Goal: Information Seeking & Learning: Check status

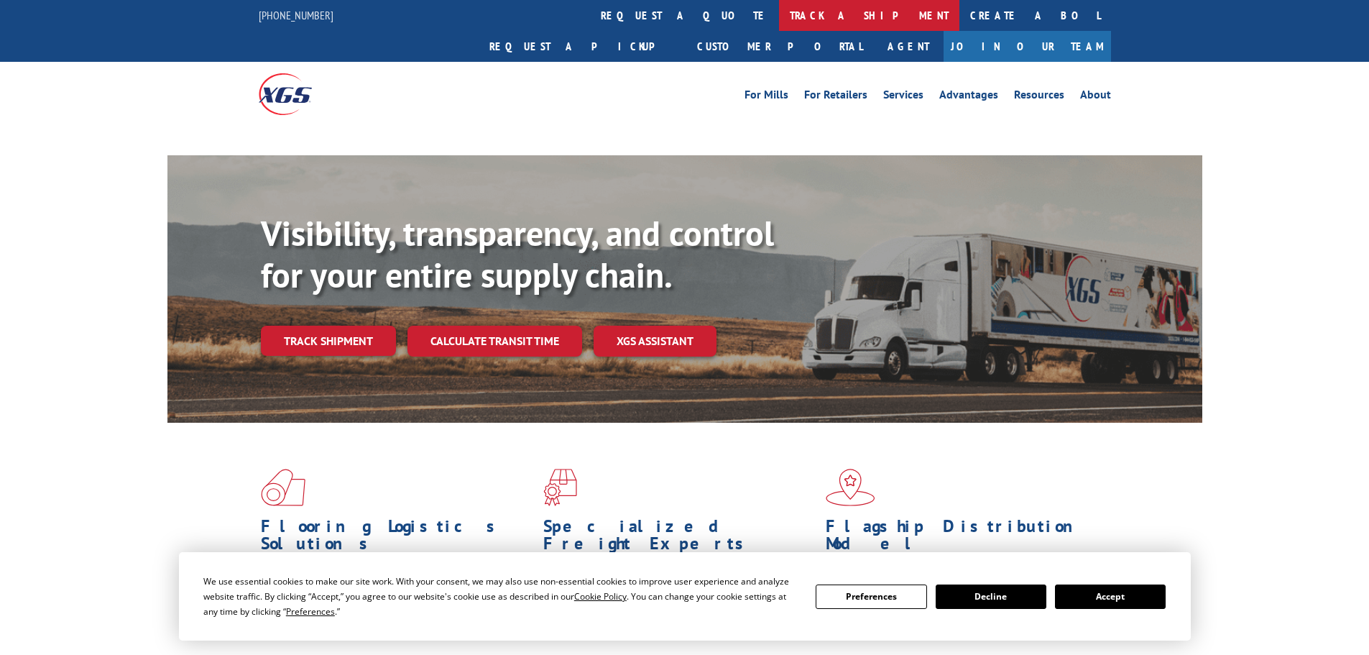
click at [779, 12] on link "track a shipment" at bounding box center [869, 15] width 180 height 31
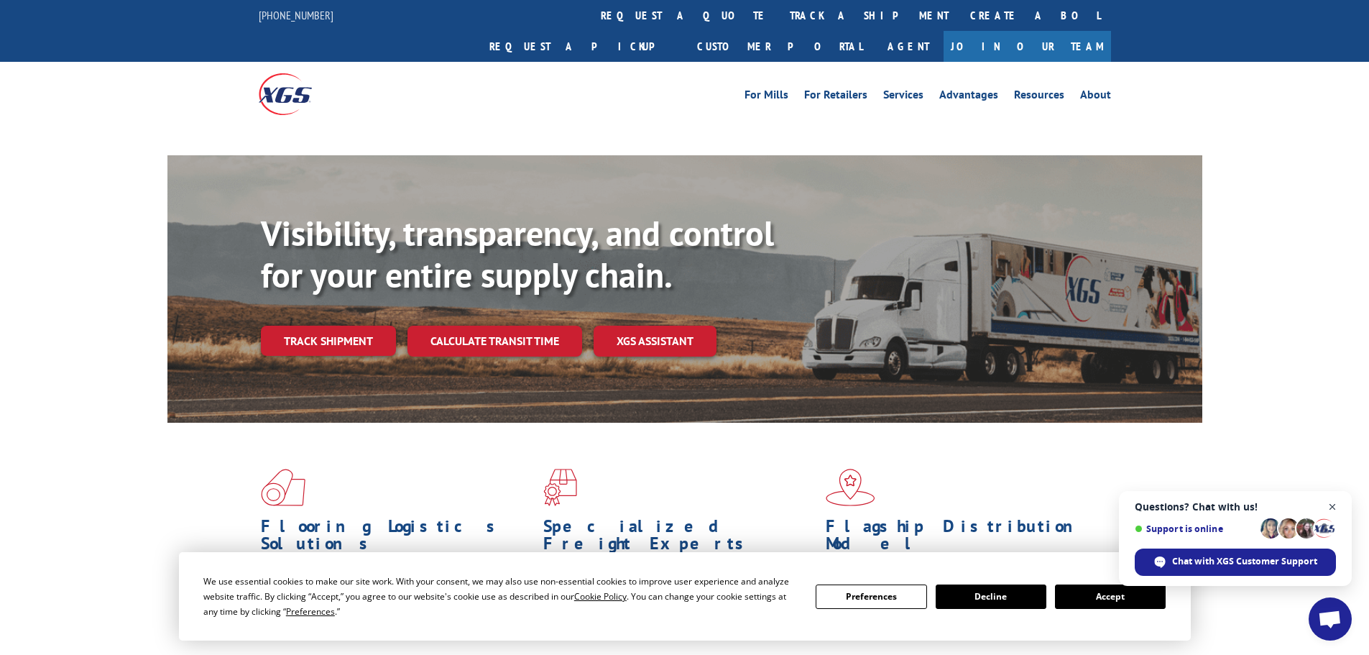
click at [1333, 505] on span "Close chat" at bounding box center [1333, 507] width 18 height 18
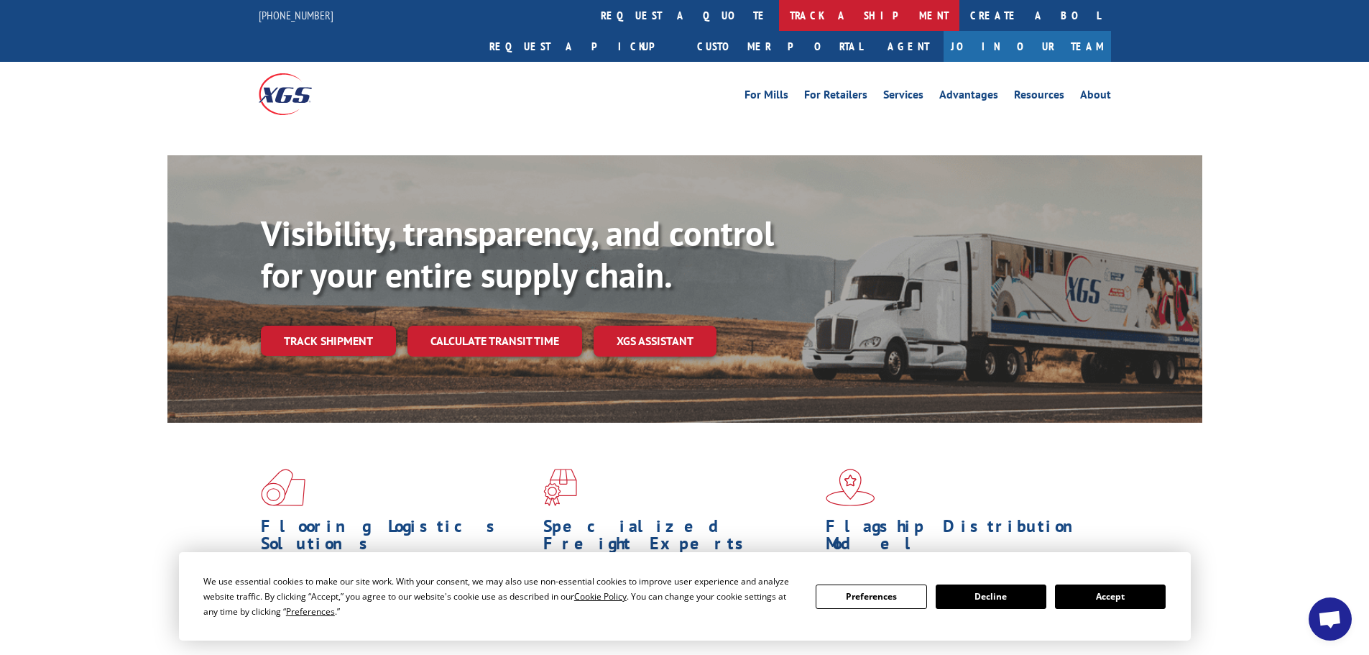
click at [779, 17] on link "track a shipment" at bounding box center [869, 15] width 180 height 31
click at [779, 12] on link "track a shipment" at bounding box center [869, 15] width 180 height 31
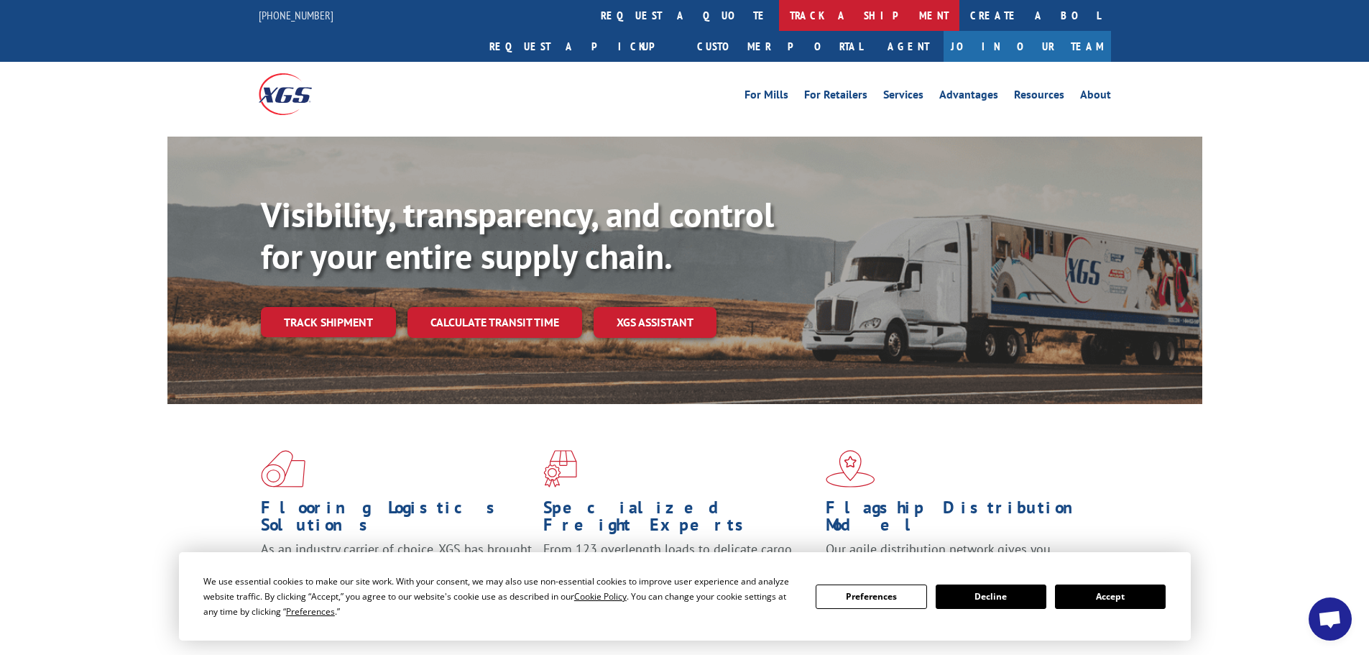
click at [779, 19] on link "track a shipment" at bounding box center [869, 15] width 180 height 31
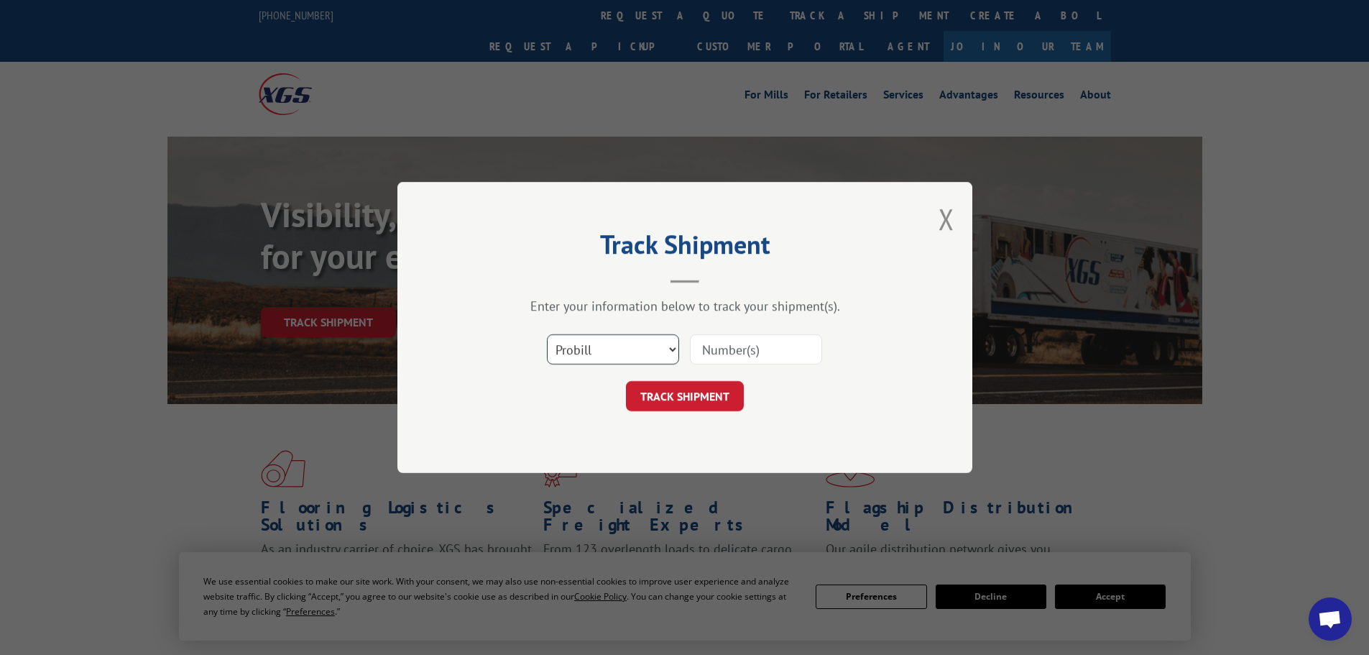
click at [612, 354] on select "Select category... Probill BOL PO" at bounding box center [613, 349] width 132 height 30
select select "bol"
click at [547, 334] on select "Select category... Probill BOL PO" at bounding box center [613, 349] width 132 height 30
click at [747, 346] on input at bounding box center [756, 349] width 132 height 30
paste input "6970496"
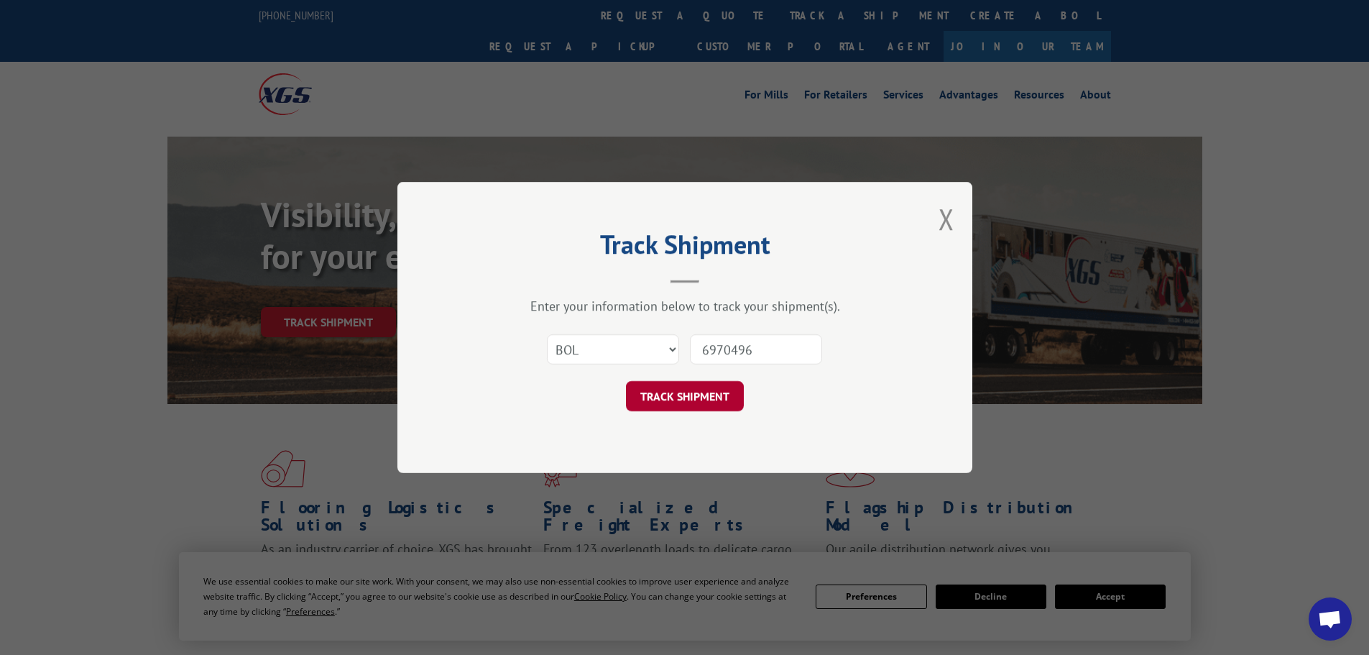
type input "6970496"
click at [706, 393] on button "TRACK SHIPMENT" at bounding box center [685, 396] width 118 height 30
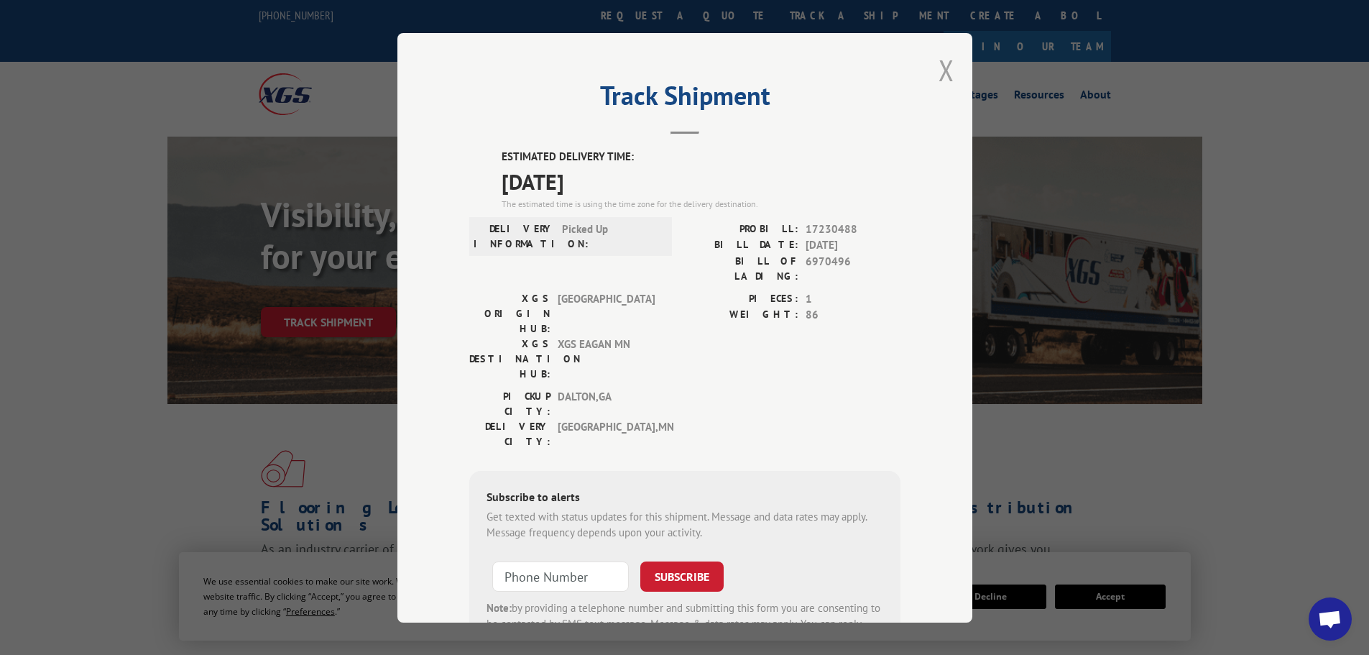
click at [942, 66] on button "Close modal" at bounding box center [947, 70] width 16 height 38
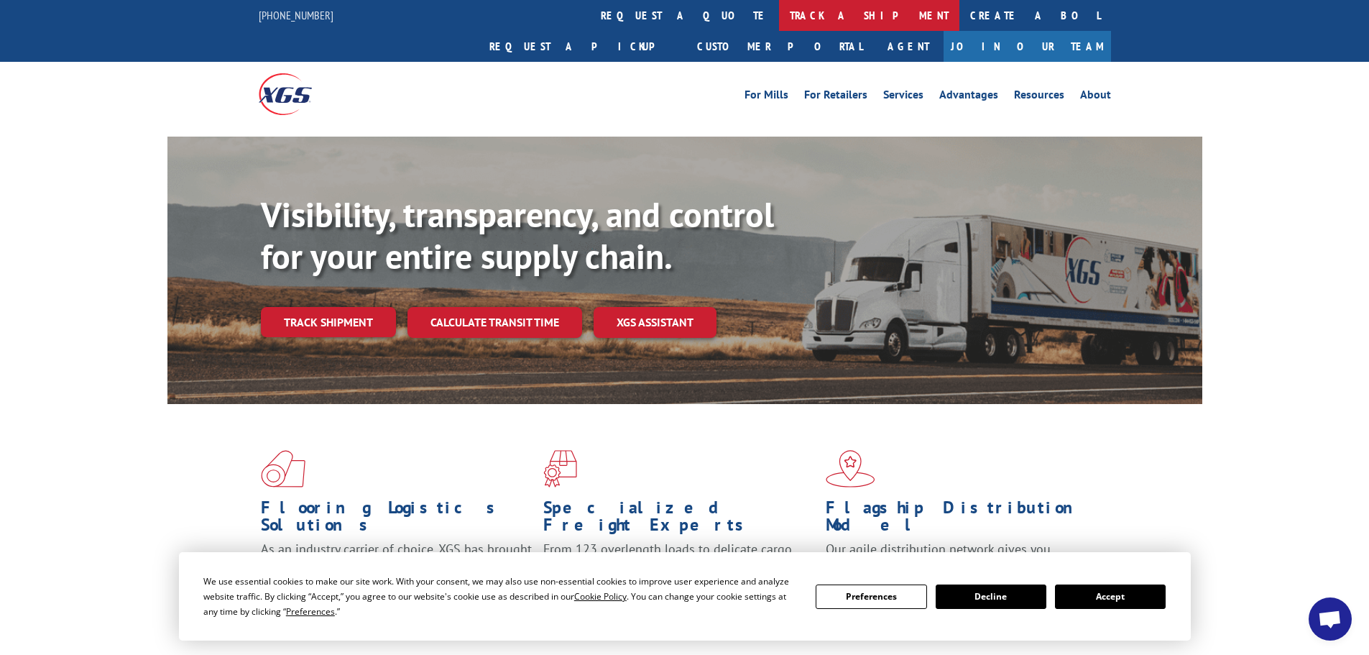
click at [779, 14] on link "track a shipment" at bounding box center [869, 15] width 180 height 31
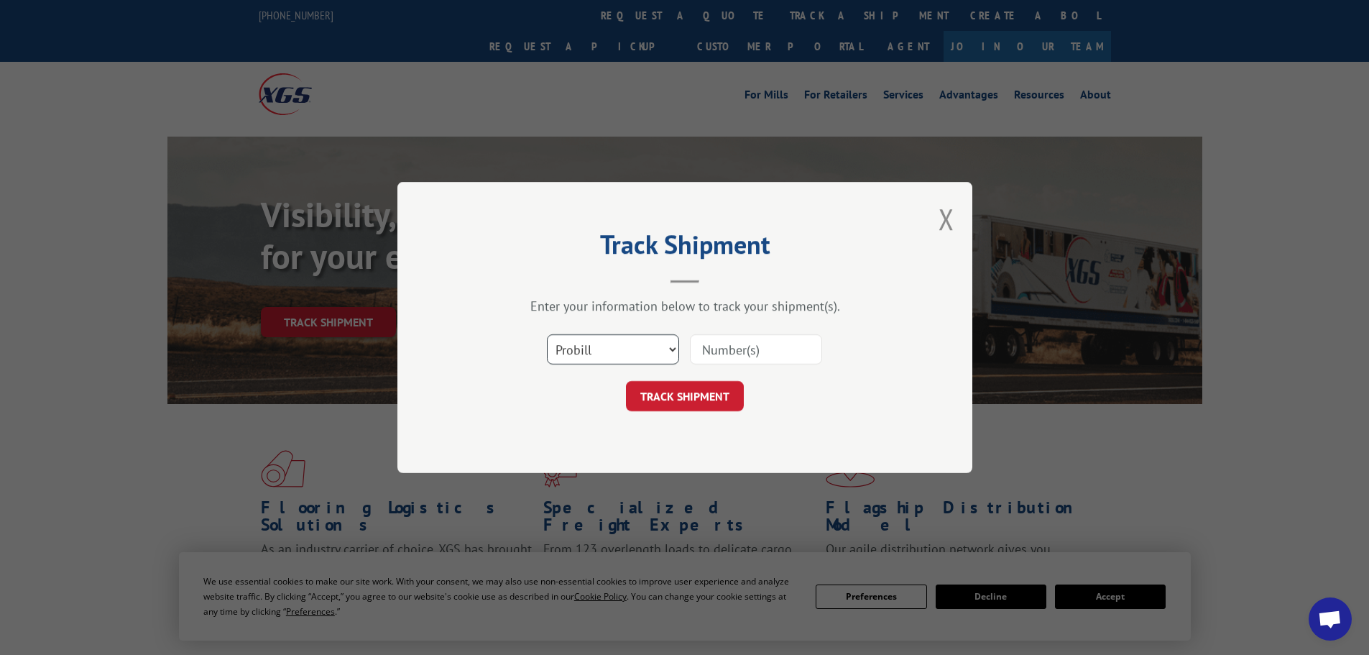
drag, startPoint x: 616, startPoint y: 351, endPoint x: 612, endPoint y: 363, distance: 12.7
click at [612, 354] on select "Select category... Probill BOL PO" at bounding box center [613, 349] width 132 height 30
select select "bol"
click at [547, 334] on select "Select category... Probill BOL PO" at bounding box center [613, 349] width 132 height 30
click at [722, 349] on input at bounding box center [756, 349] width 132 height 30
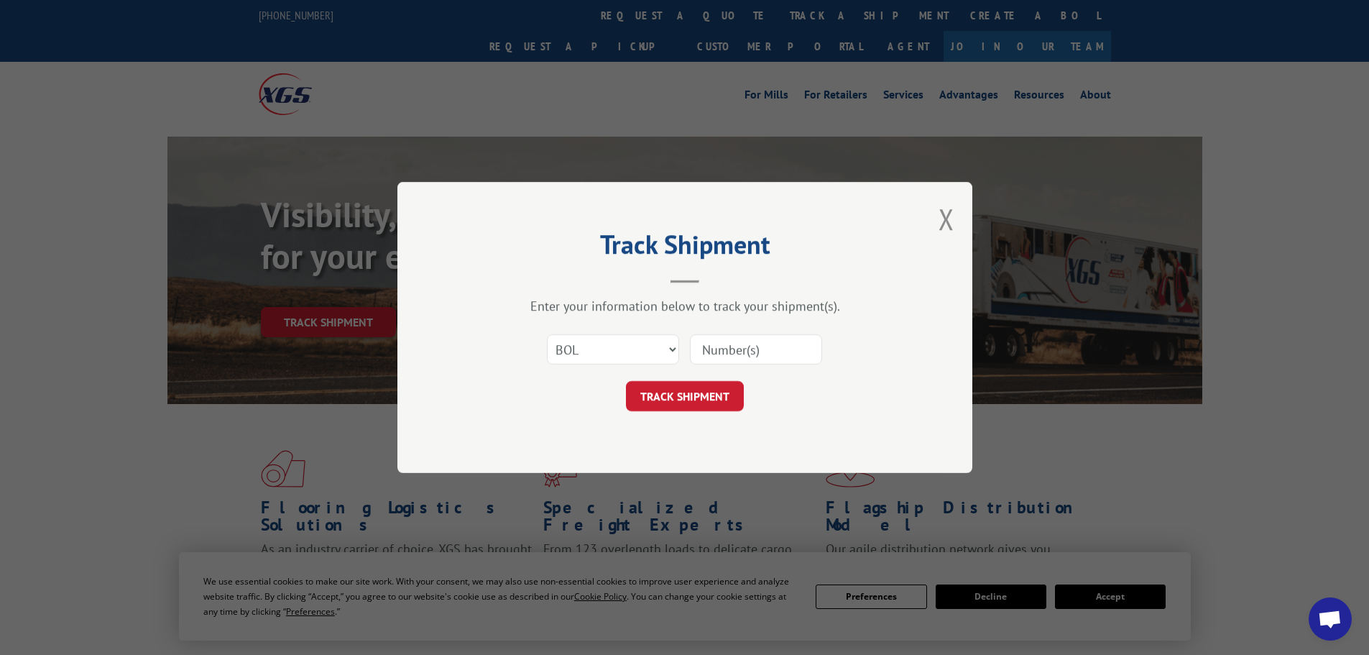
paste input "5286192"
type input "5286192"
click at [714, 390] on button "TRACK SHIPMENT" at bounding box center [685, 396] width 118 height 30
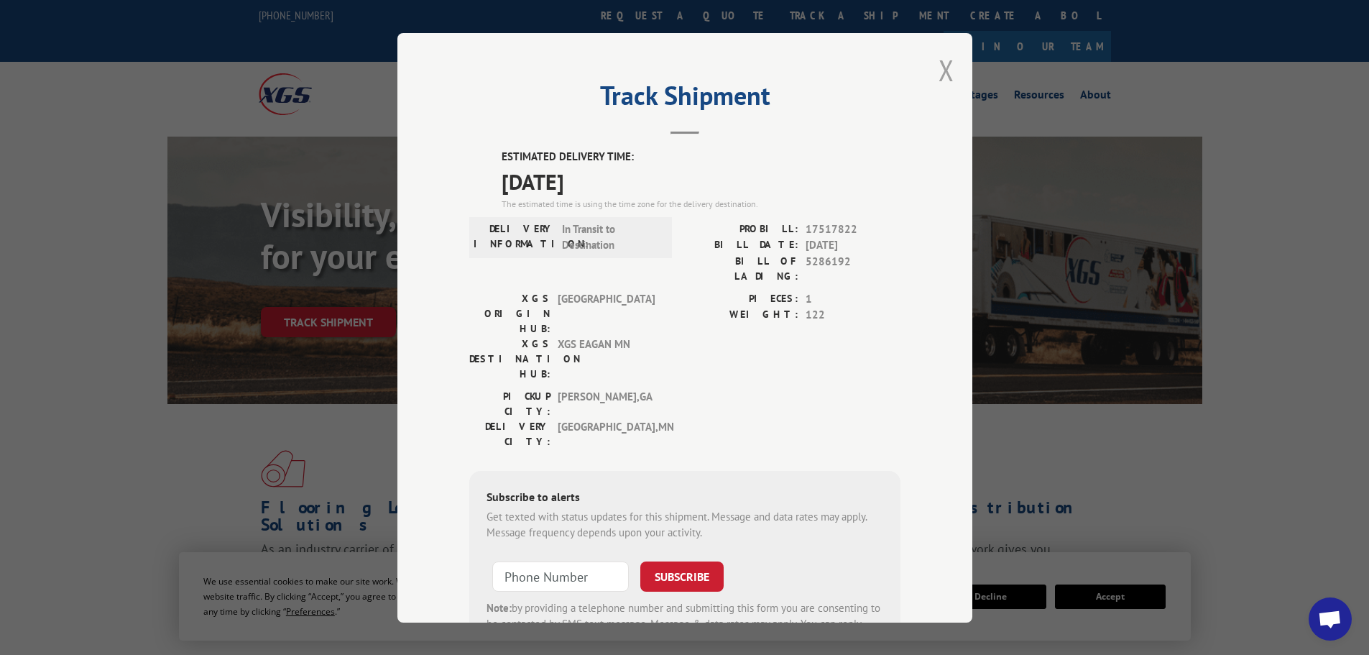
click at [944, 58] on button "Close modal" at bounding box center [947, 70] width 16 height 38
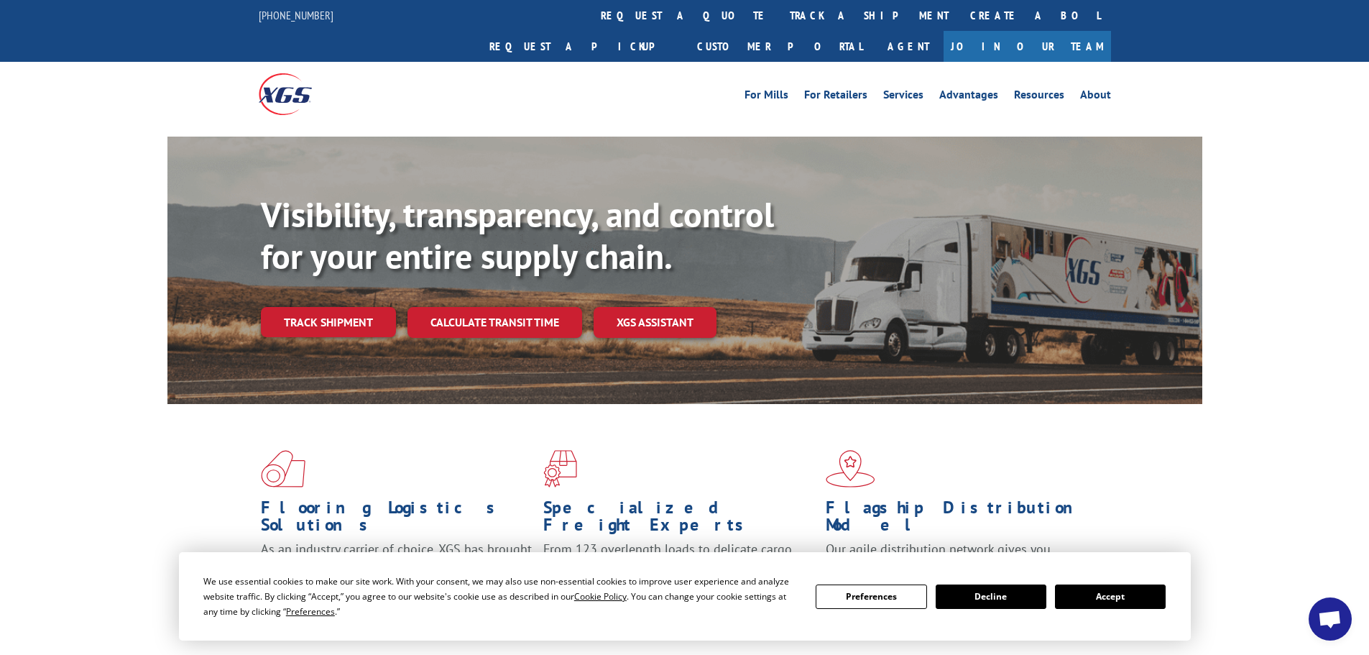
click at [779, 16] on link "track a shipment" at bounding box center [869, 15] width 180 height 31
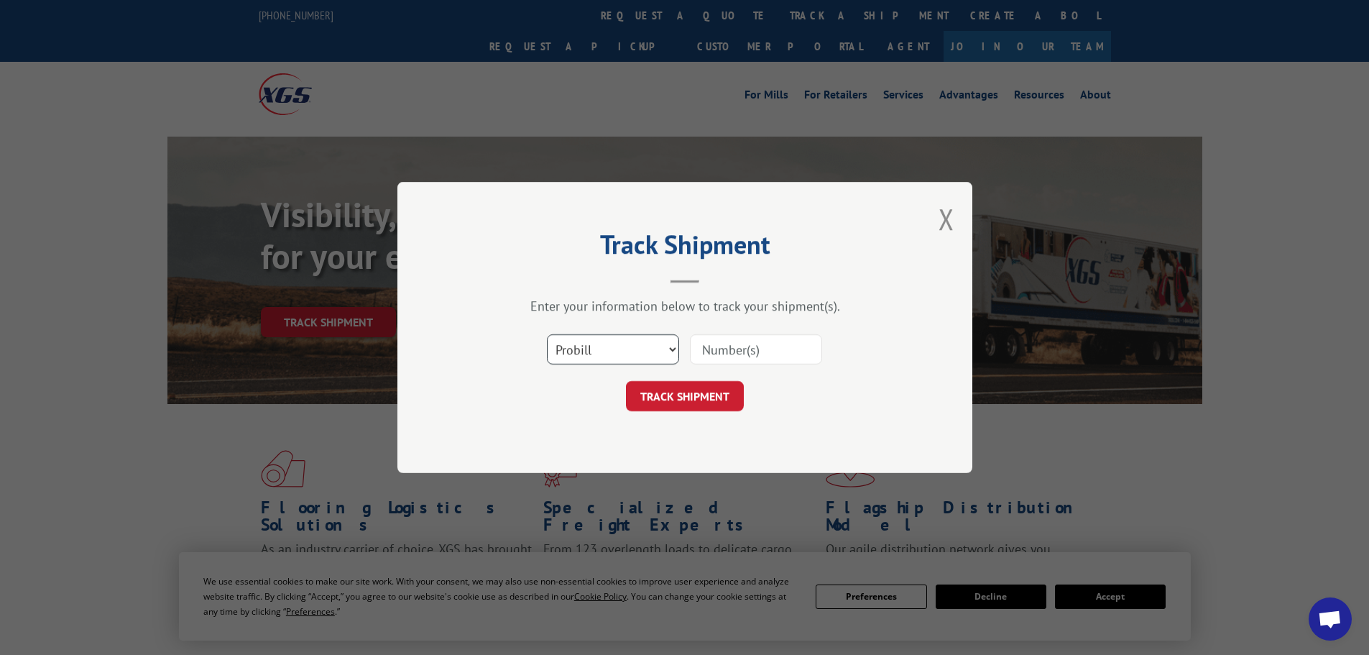
click at [624, 356] on select "Select category... Probill BOL PO" at bounding box center [613, 349] width 132 height 30
select select "bol"
click at [547, 334] on select "Select category... Probill BOL PO" at bounding box center [613, 349] width 132 height 30
click at [740, 353] on input at bounding box center [756, 349] width 132 height 30
paste input "6828876"
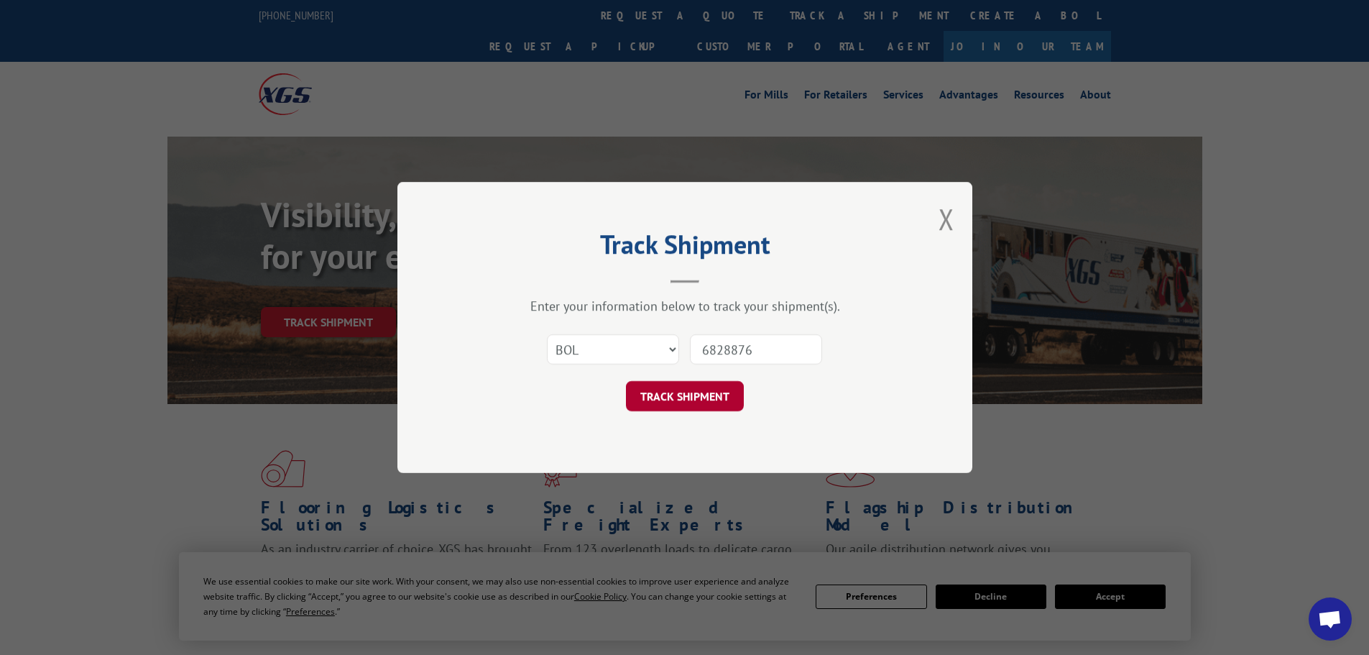
type input "6828876"
click at [729, 390] on button "TRACK SHIPMENT" at bounding box center [685, 396] width 118 height 30
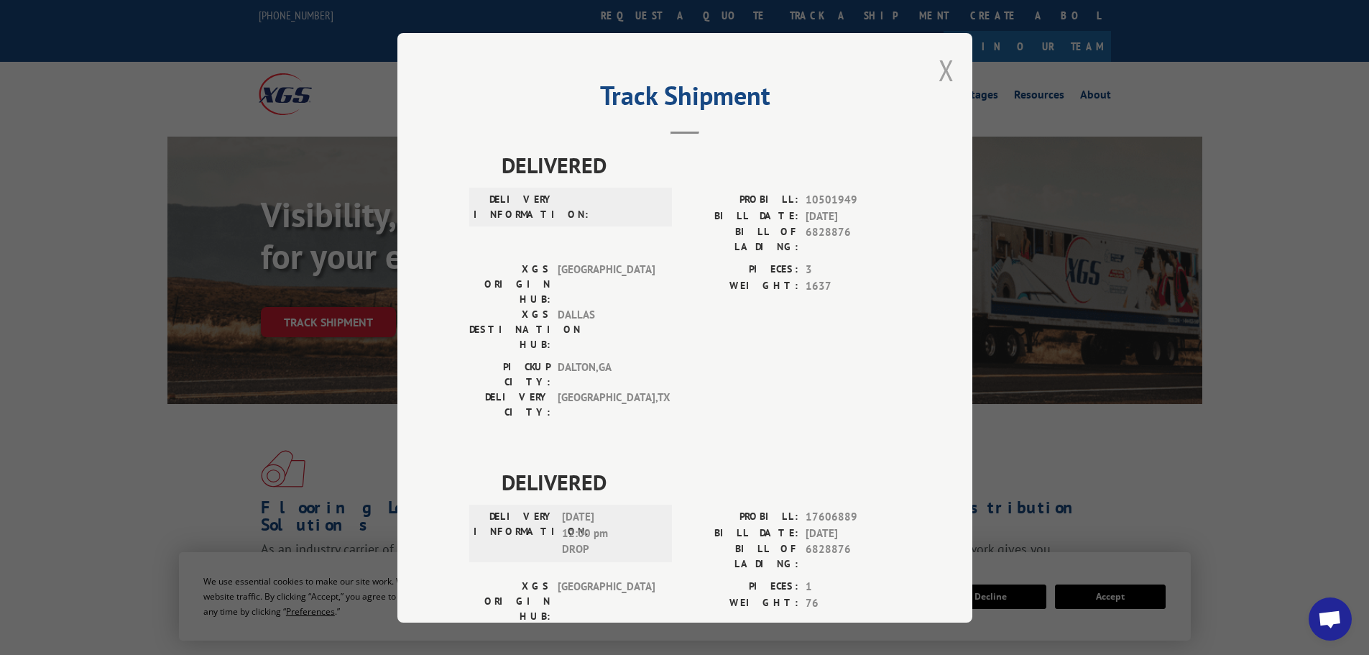
click at [939, 70] on button "Close modal" at bounding box center [947, 70] width 16 height 38
